Goal: Information Seeking & Learning: Stay updated

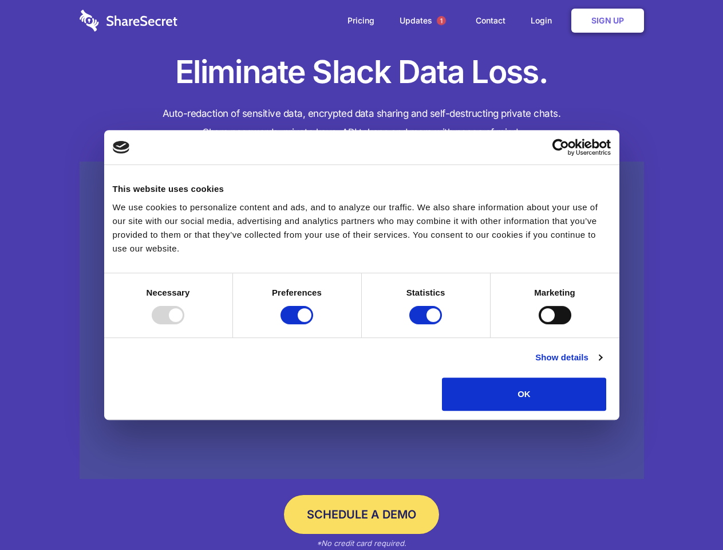
click at [184, 324] on div at bounding box center [168, 315] width 33 height 18
click at [313, 324] on input "Preferences" at bounding box center [297, 315] width 33 height 18
checkbox input "false"
click at [427, 324] on input "Statistics" at bounding box center [425, 315] width 33 height 18
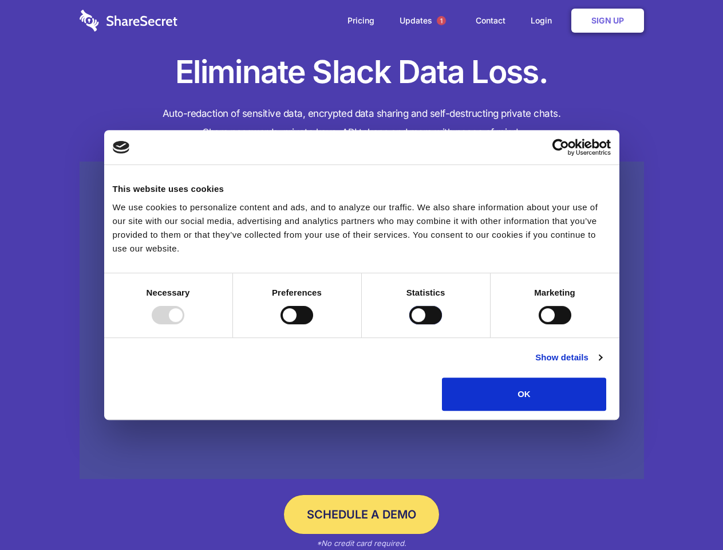
checkbox input "false"
click at [539, 324] on input "Marketing" at bounding box center [555, 315] width 33 height 18
checkbox input "true"
click at [602, 364] on link "Show details" at bounding box center [568, 357] width 66 height 14
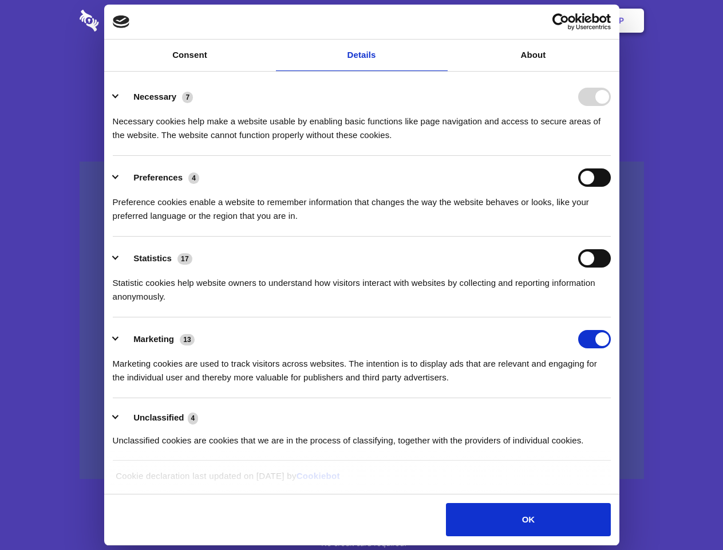
click at [611, 156] on li "Necessary 7 Necessary cookies help make a website usable by enabling basic func…" at bounding box center [362, 115] width 498 height 81
click at [441, 21] on span "1" at bounding box center [441, 20] width 9 height 9
